Goal: Task Accomplishment & Management: Manage account settings

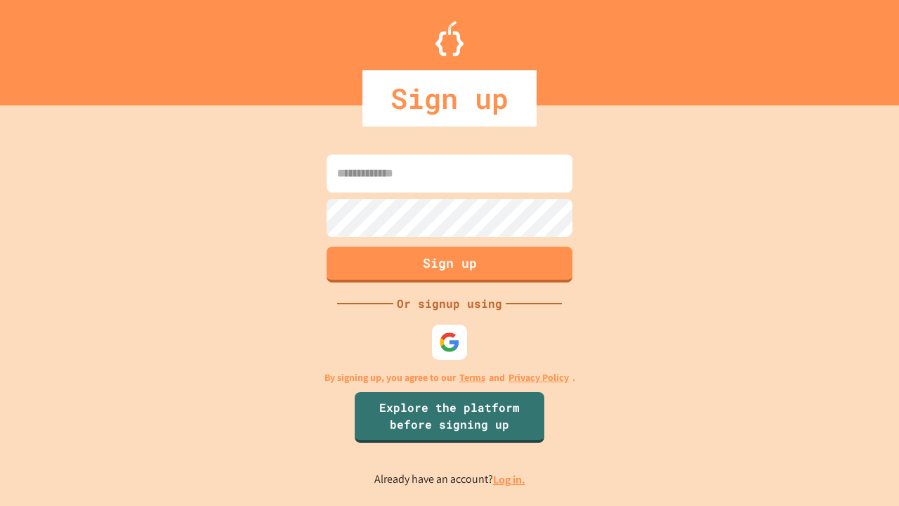
click at [510, 479] on link "Log in." at bounding box center [509, 479] width 32 height 15
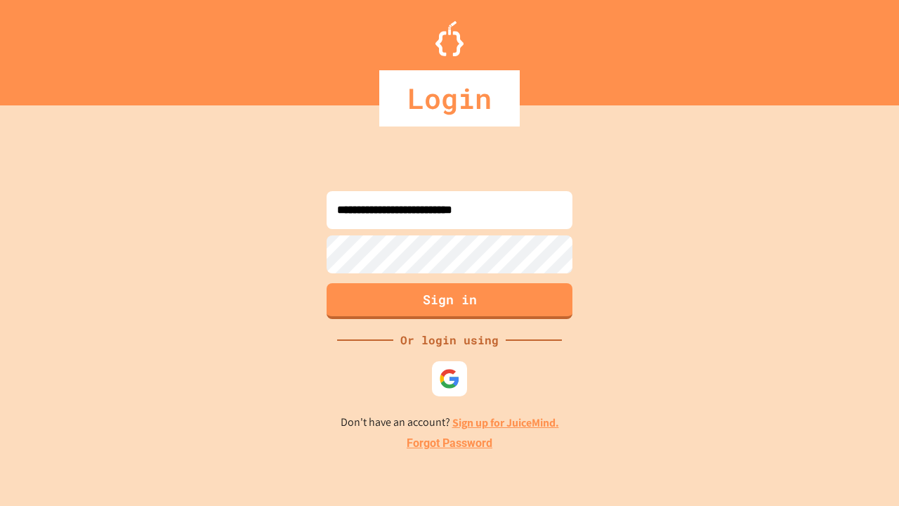
type input "**********"
